Goal: Information Seeking & Learning: Learn about a topic

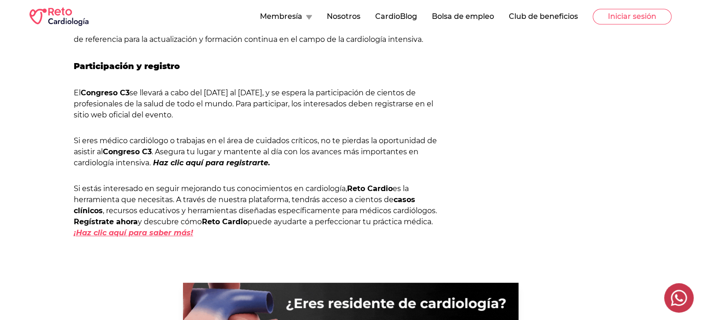
scroll to position [700, 0]
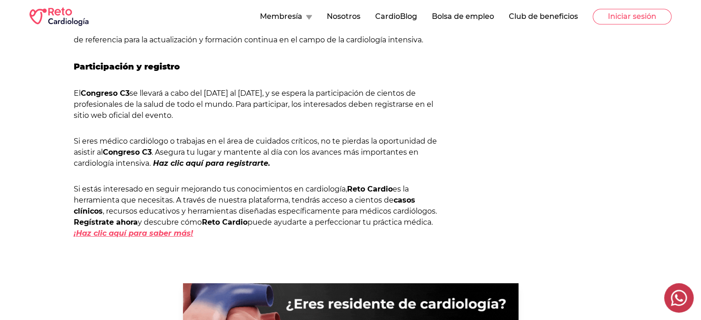
click at [150, 237] on em "¡Haz clic aquí para saber más!" at bounding box center [133, 233] width 119 height 9
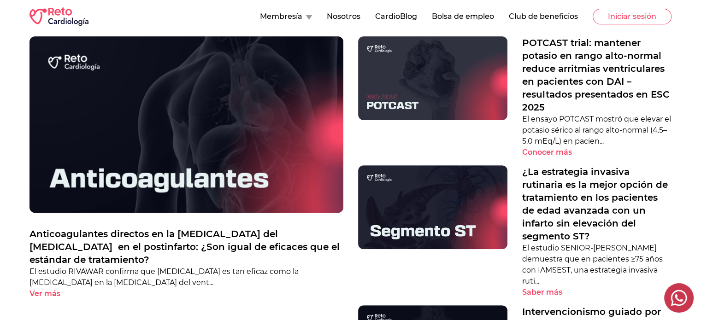
scroll to position [309, 0]
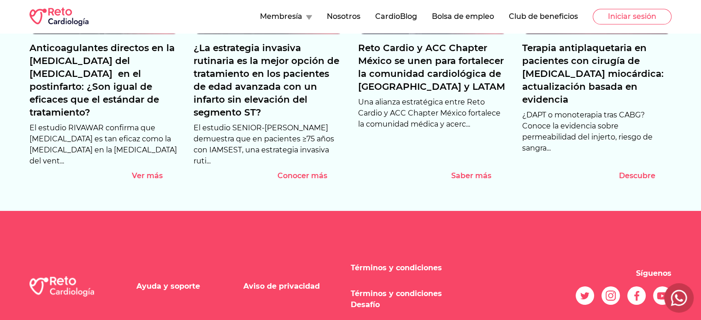
scroll to position [1207, 0]
